Goal: Transaction & Acquisition: Purchase product/service

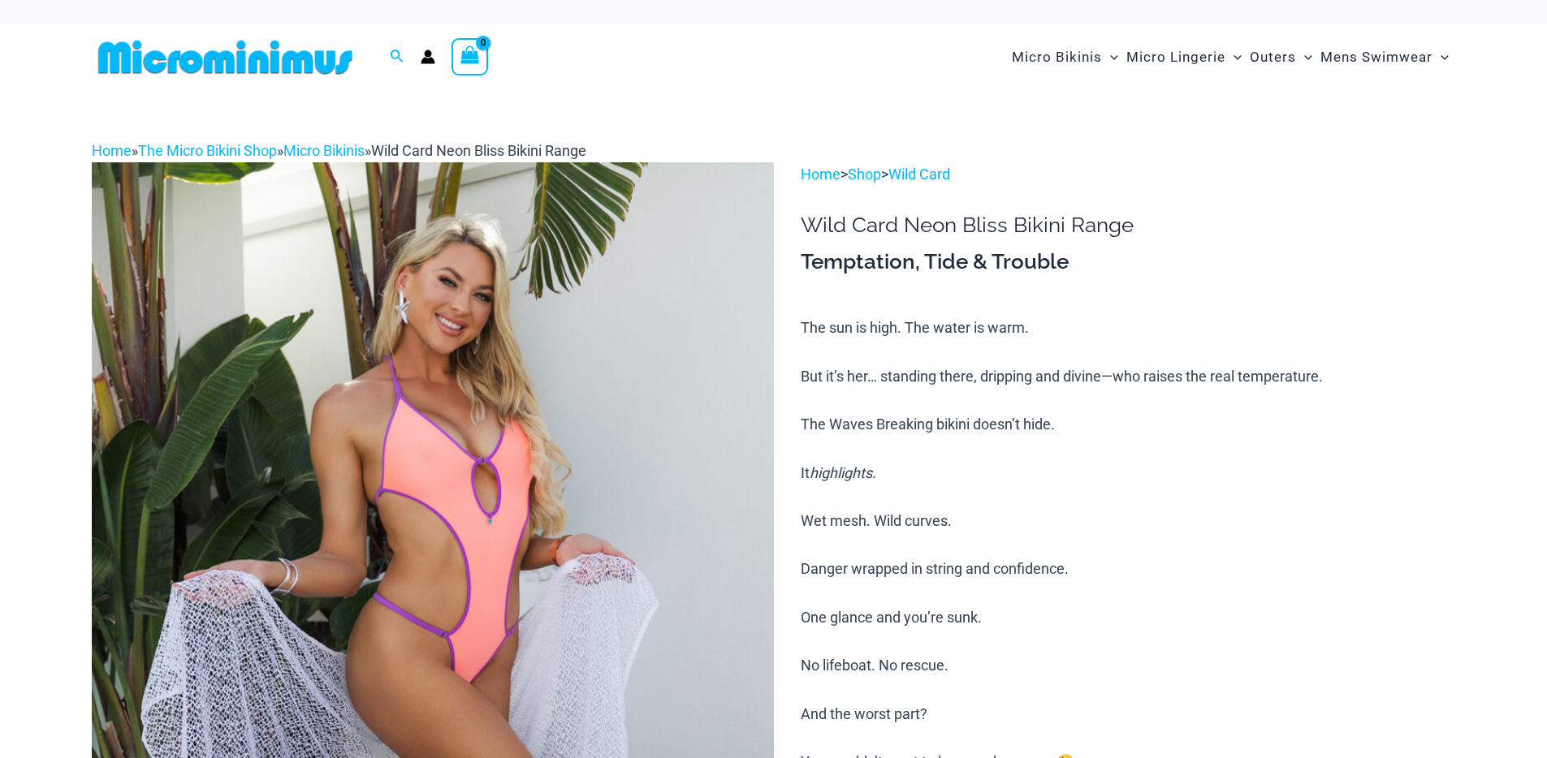
click at [272, 50] on img at bounding box center [225, 57] width 267 height 37
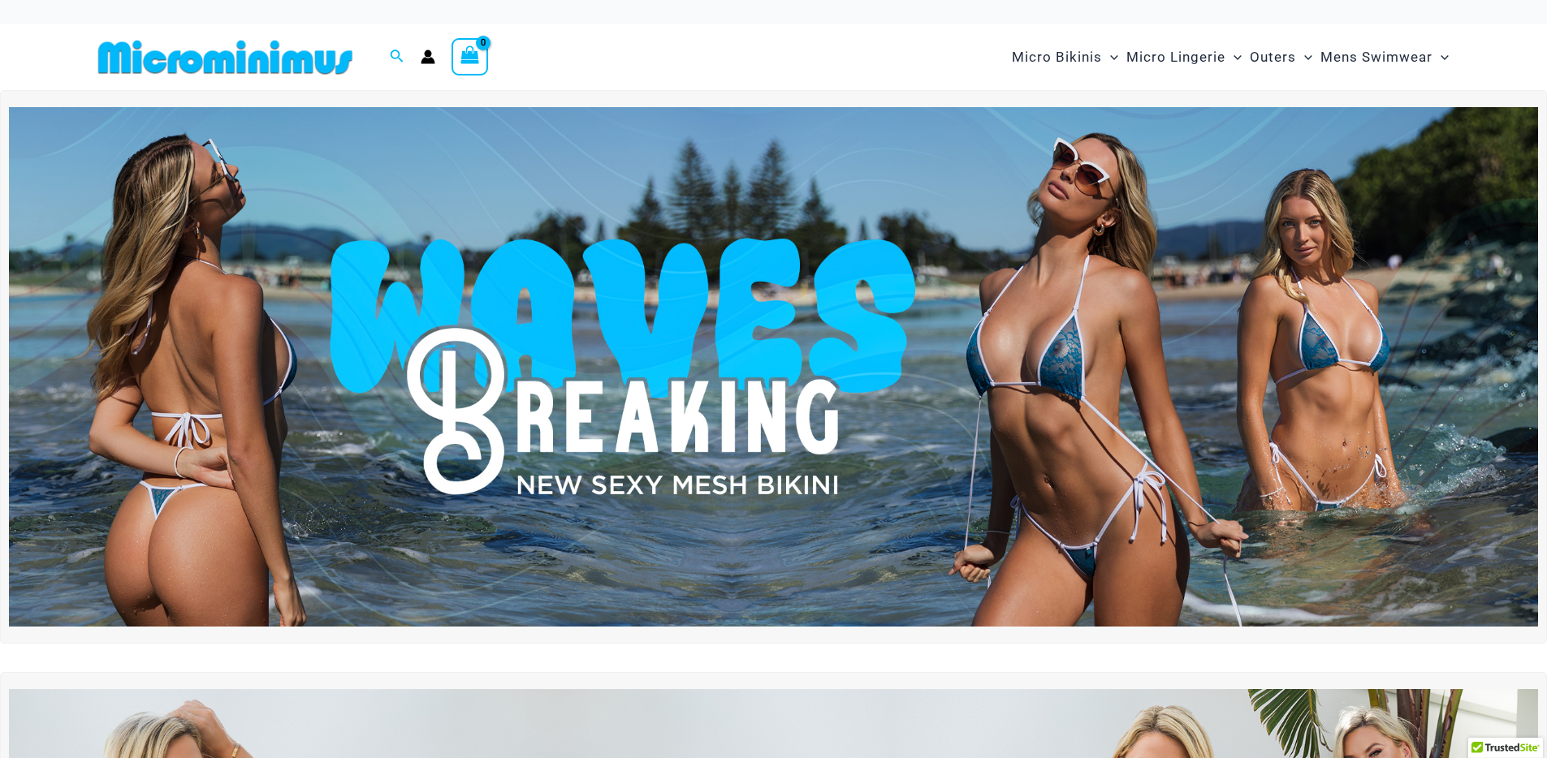
click at [1079, 327] on img at bounding box center [773, 367] width 1529 height 520
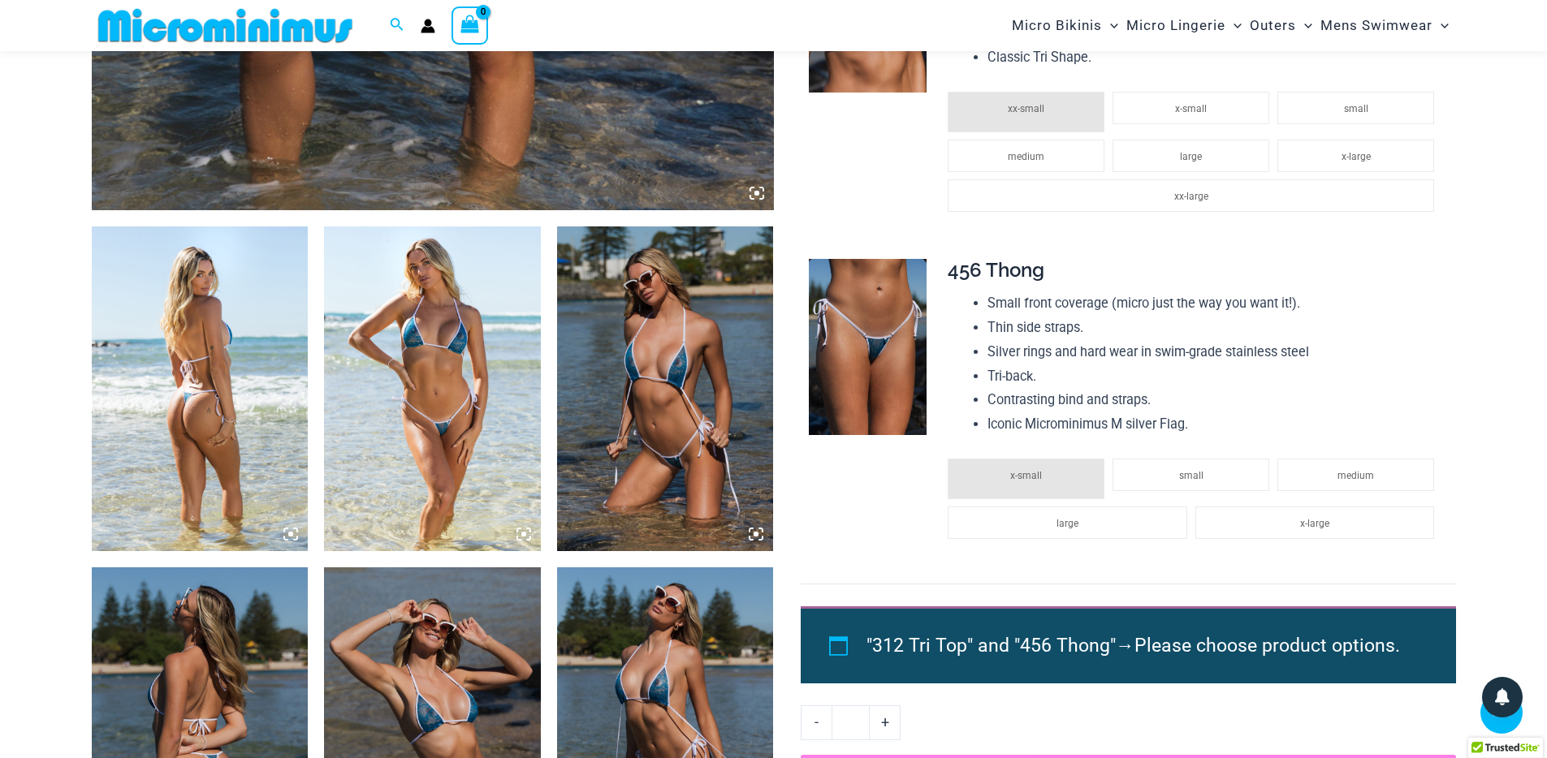
scroll to position [951, 0]
